Goal: Task Accomplishment & Management: Manage account settings

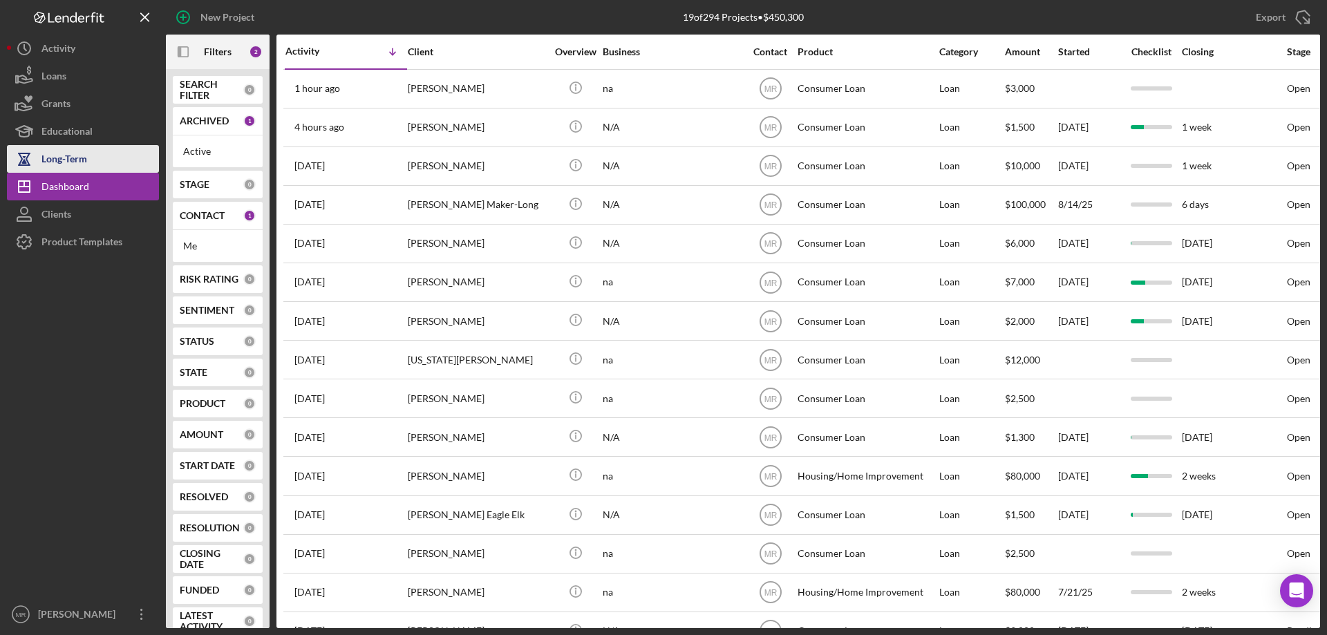
click at [60, 160] on div "Long-Term" at bounding box center [64, 160] width 46 height 31
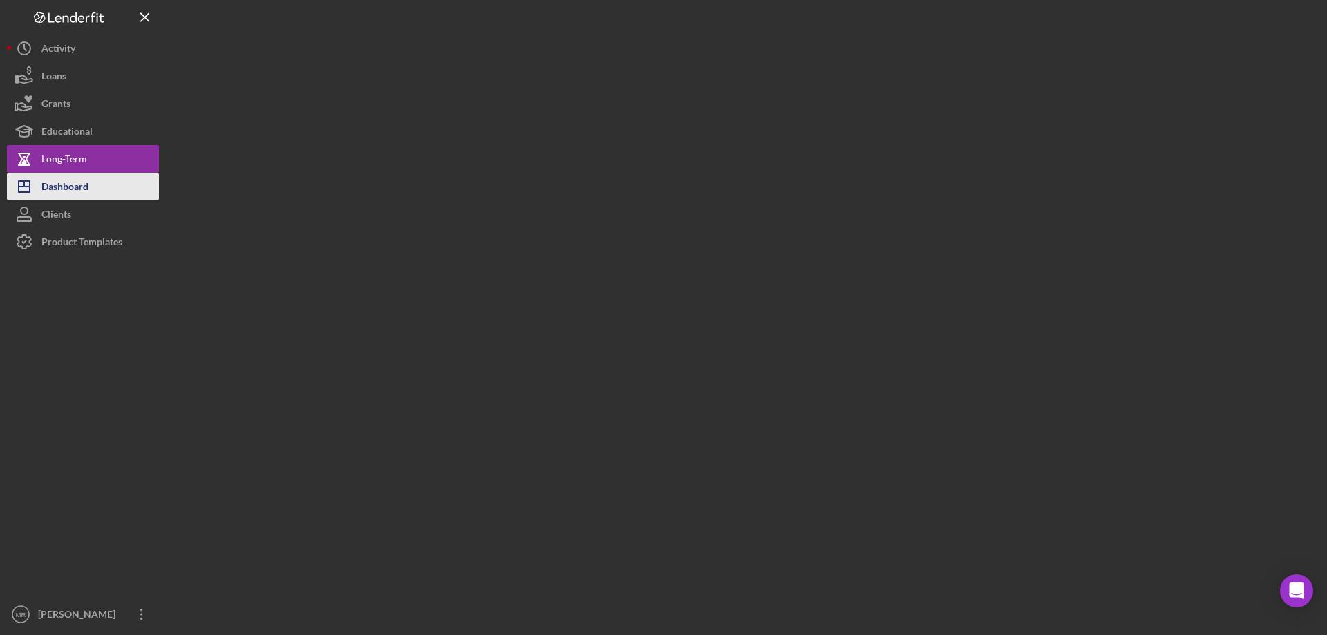
click at [64, 183] on div "Dashboard" at bounding box center [64, 188] width 47 height 31
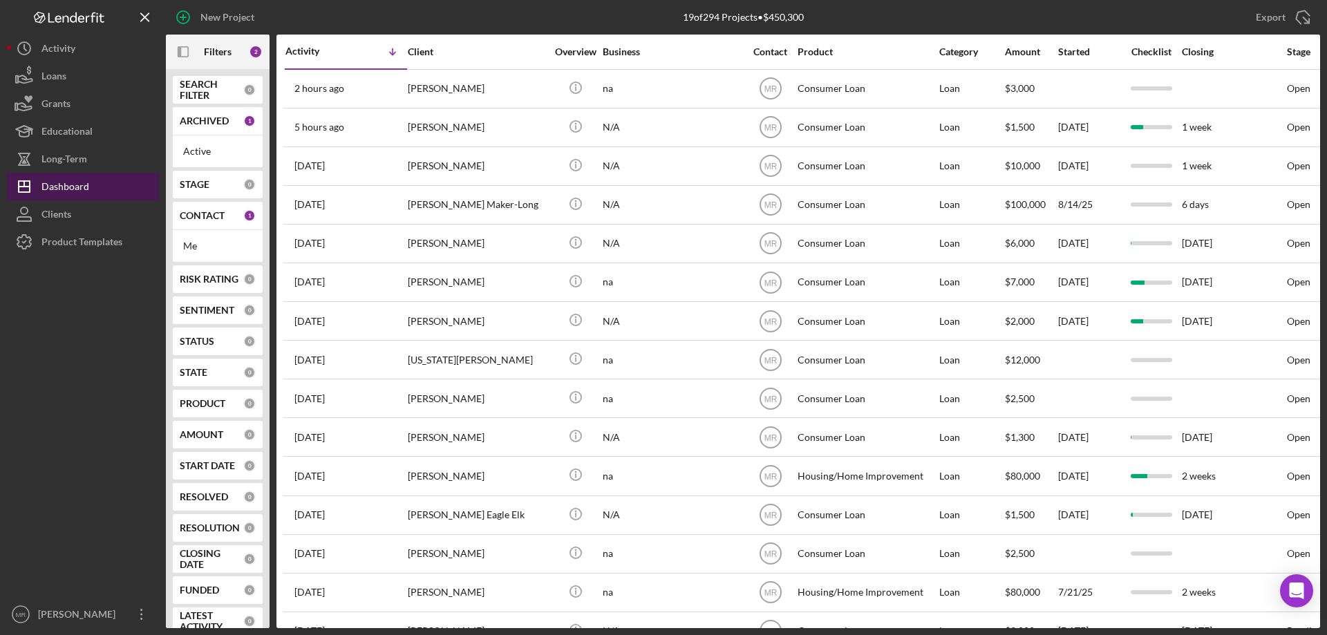
click at [64, 183] on div "Dashboard" at bounding box center [65, 188] width 48 height 31
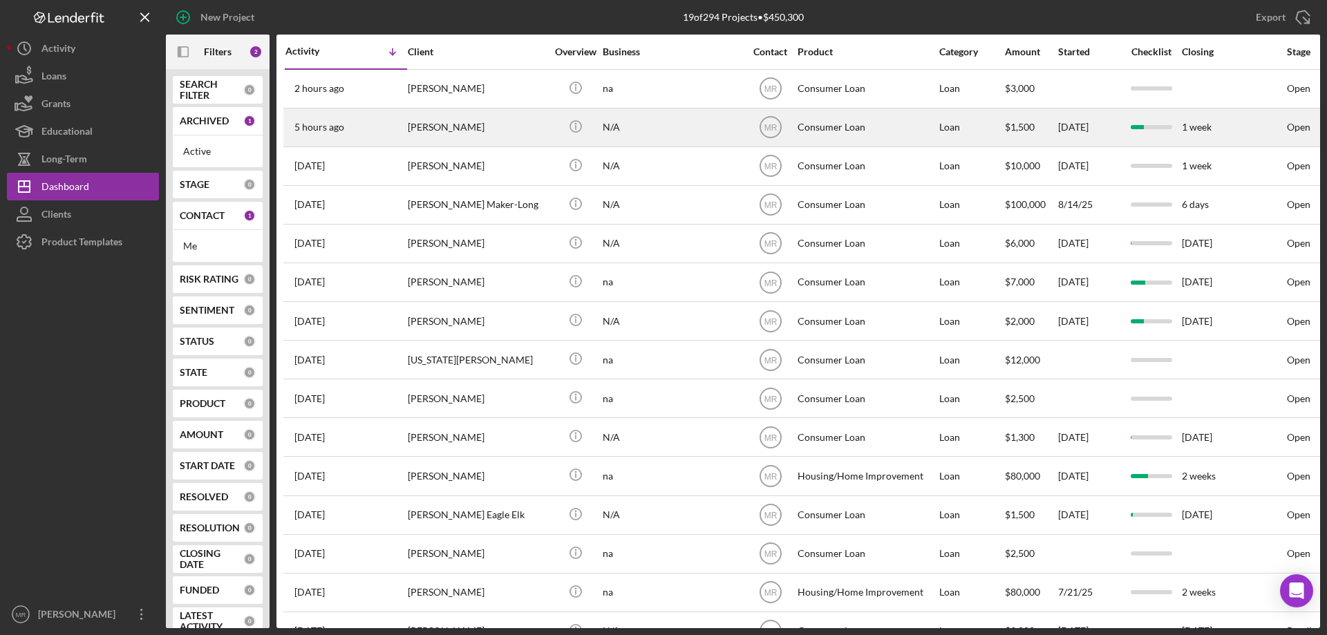
click at [522, 121] on div "[PERSON_NAME]" at bounding box center [477, 127] width 138 height 37
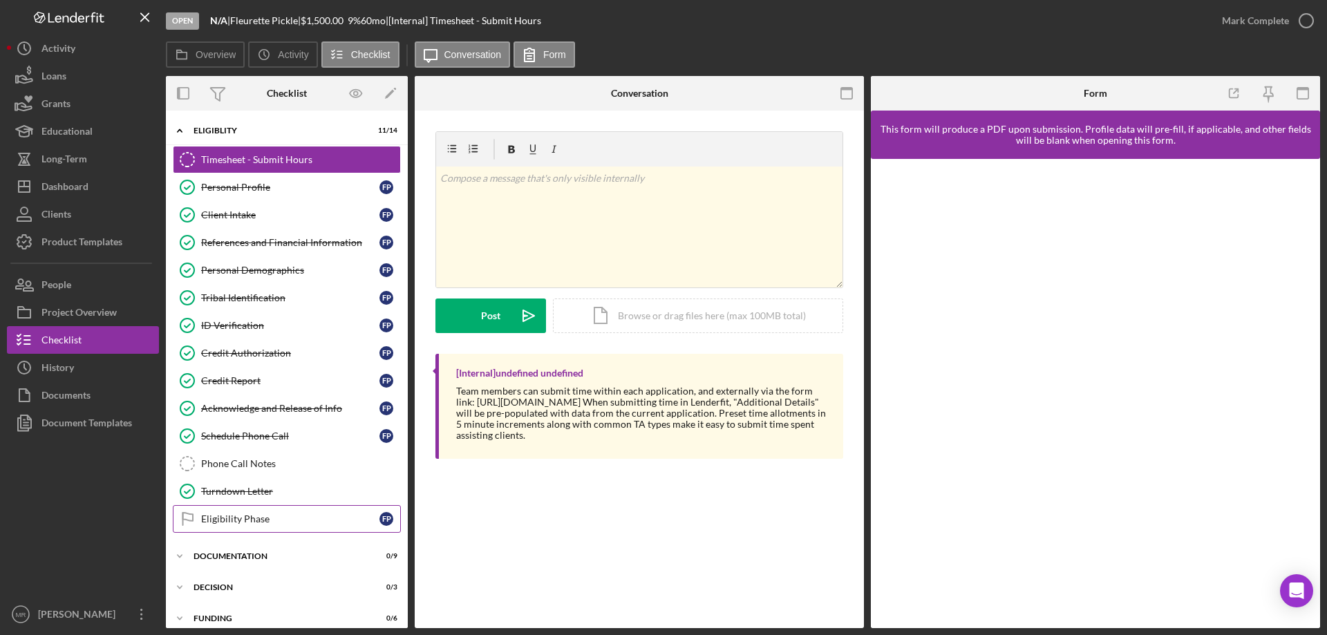
click at [262, 508] on link "Eligibility Phase Eligibility Phase F P" at bounding box center [287, 519] width 228 height 28
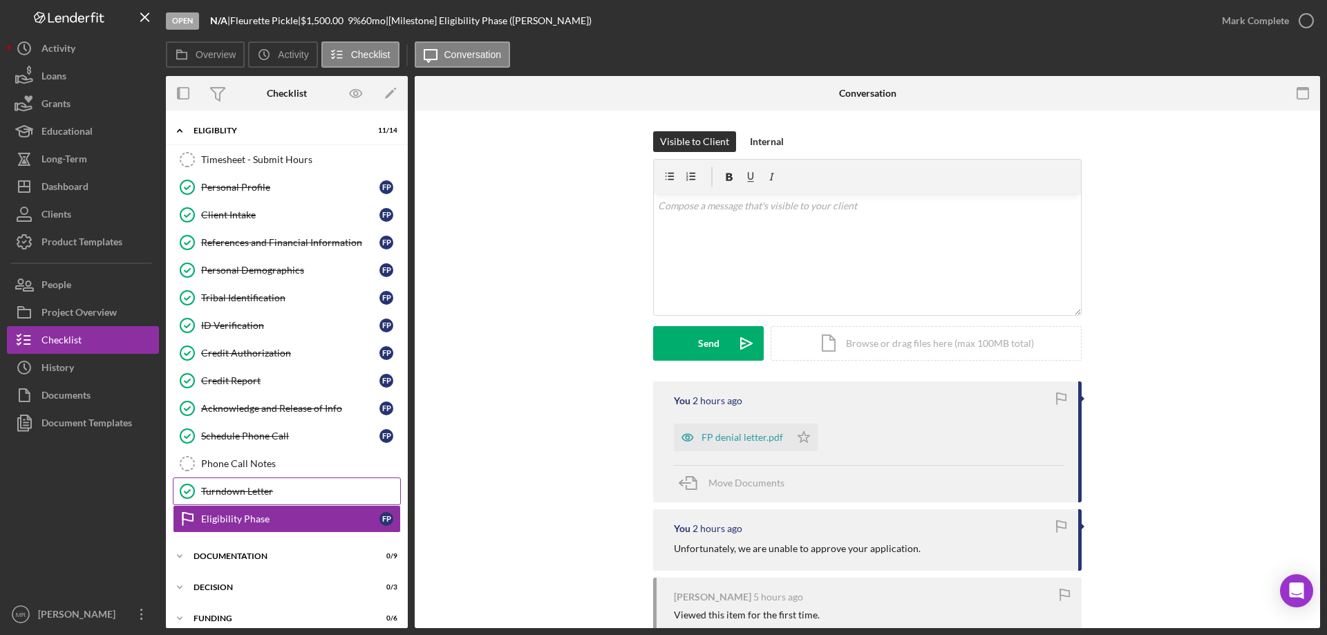
click at [234, 486] on div "Turndown Letter" at bounding box center [300, 491] width 199 height 11
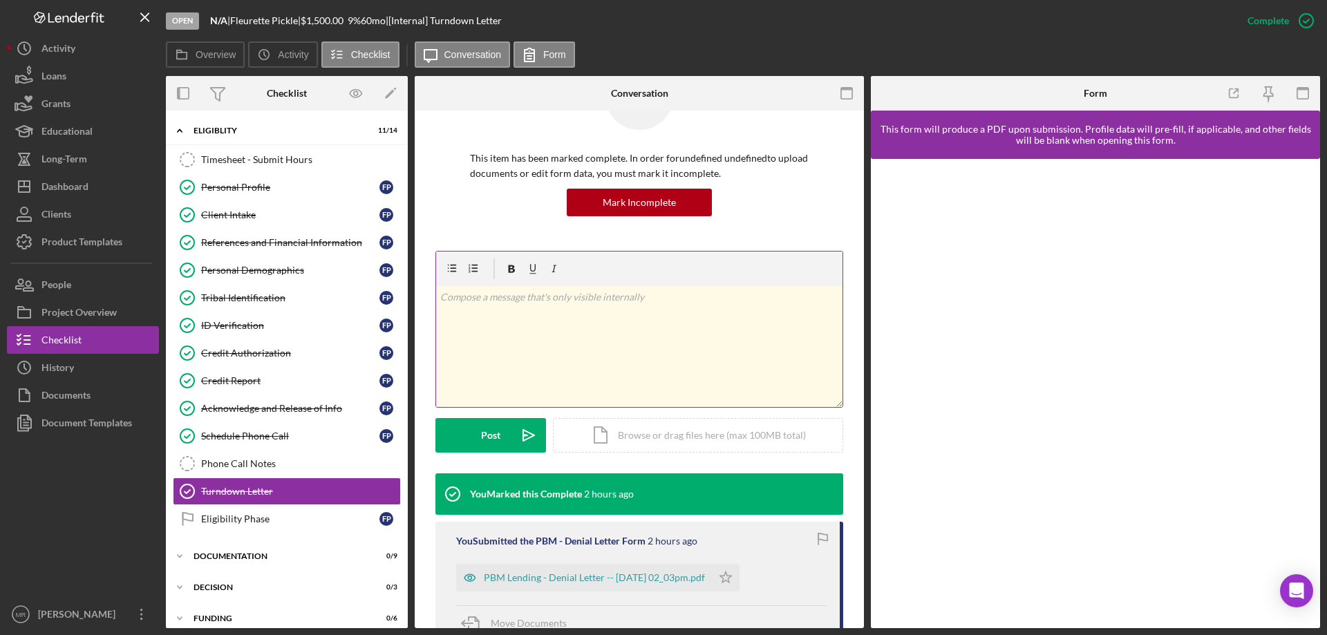
scroll to position [207, 0]
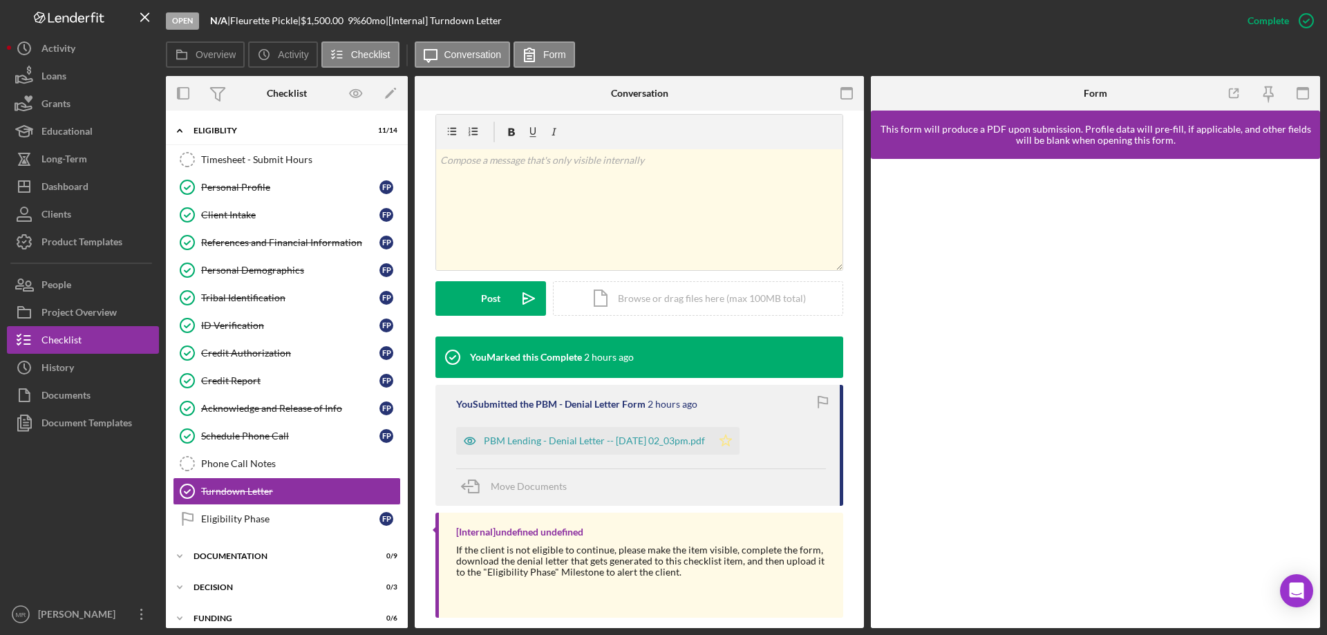
click at [732, 437] on polygon "button" at bounding box center [726, 440] width 12 height 11
click at [67, 186] on div "Dashboard" at bounding box center [64, 188] width 47 height 31
